Goal: Answer question/provide support: Answer question/provide support

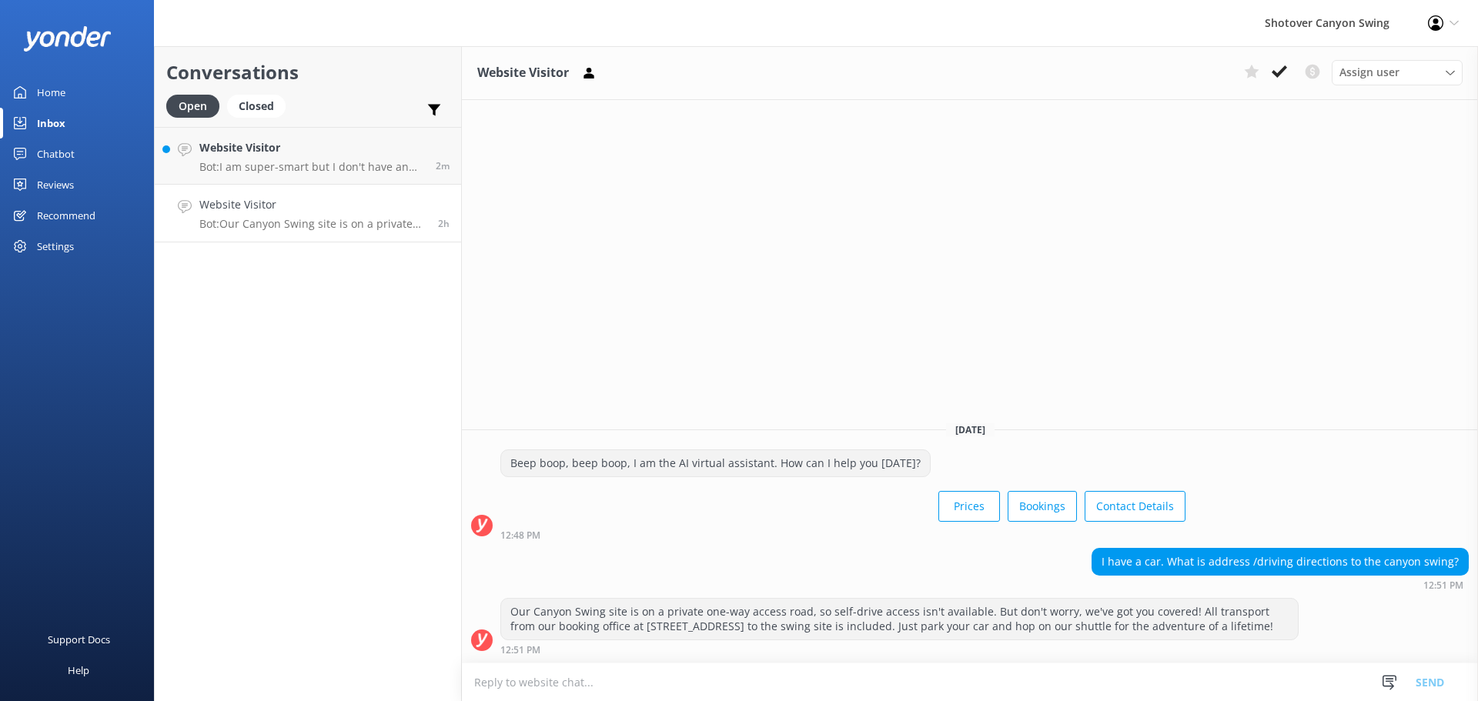
click at [1278, 72] on use at bounding box center [1279, 71] width 15 height 12
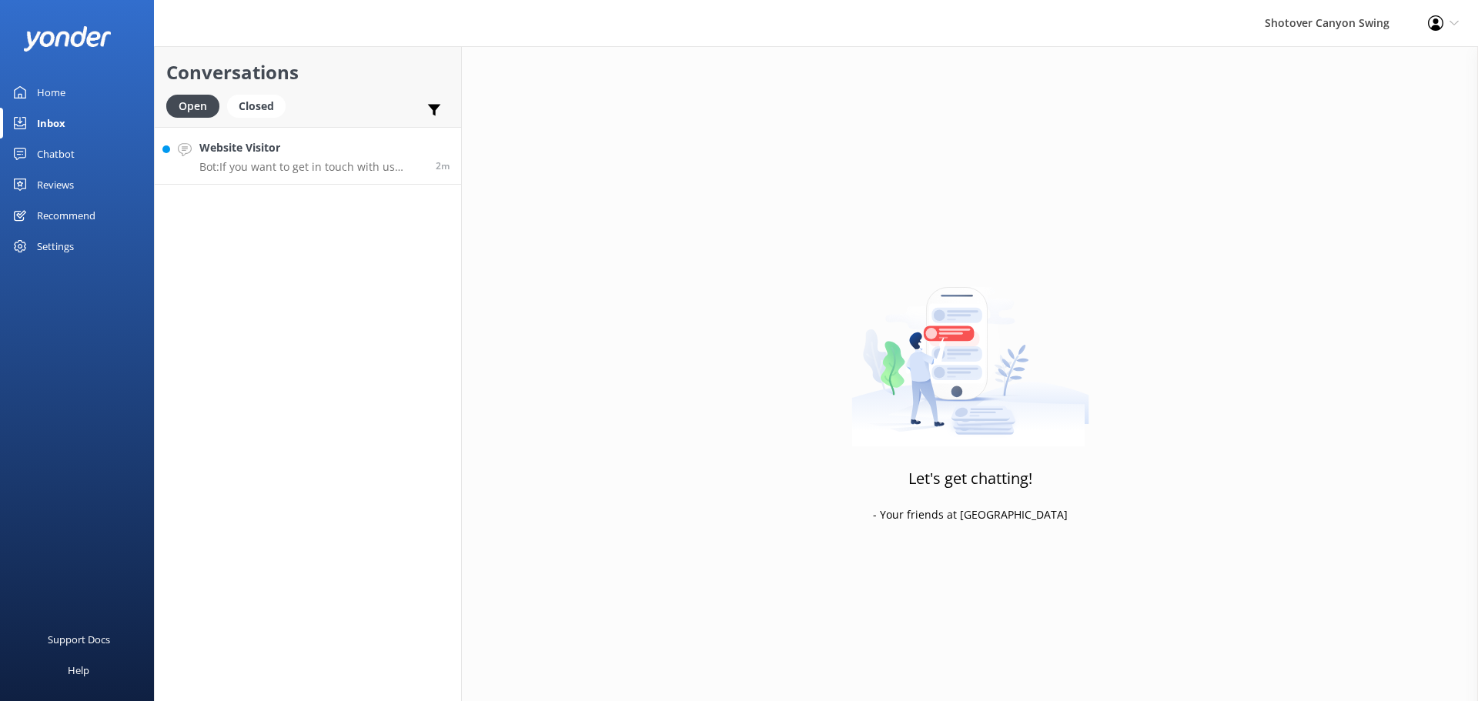
click at [347, 172] on p "Bot: If you want to get in touch with us directly, you can email [EMAIL_ADDRESS…" at bounding box center [311, 167] width 225 height 14
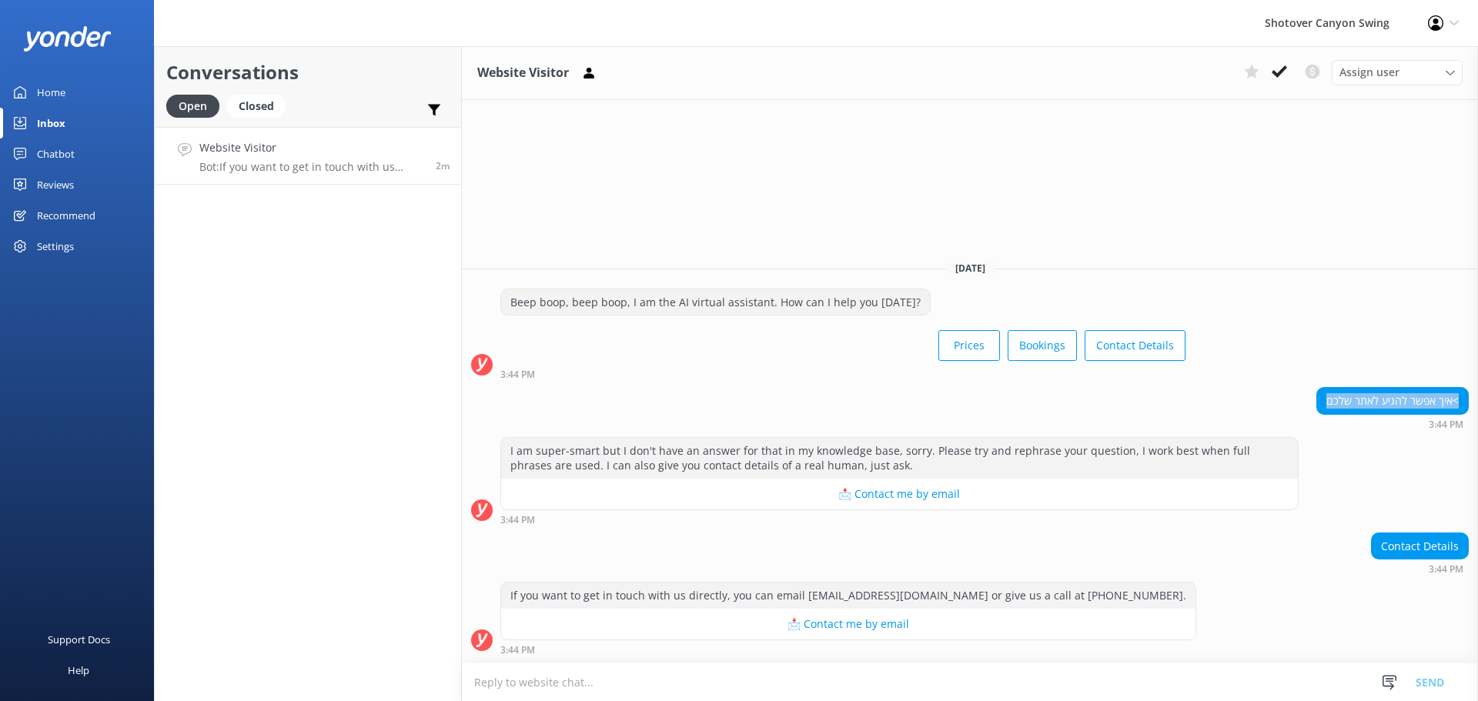
drag, startPoint x: 1325, startPoint y: 400, endPoint x: 1462, endPoint y: 399, distance: 137.0
click at [1462, 399] on div "איך אפשר להגיע לאתר שלכם<" at bounding box center [1392, 401] width 151 height 26
copy div "איך אפשר להגיע לאתר שלכם<"
